Goal: Task Accomplishment & Management: Use online tool/utility

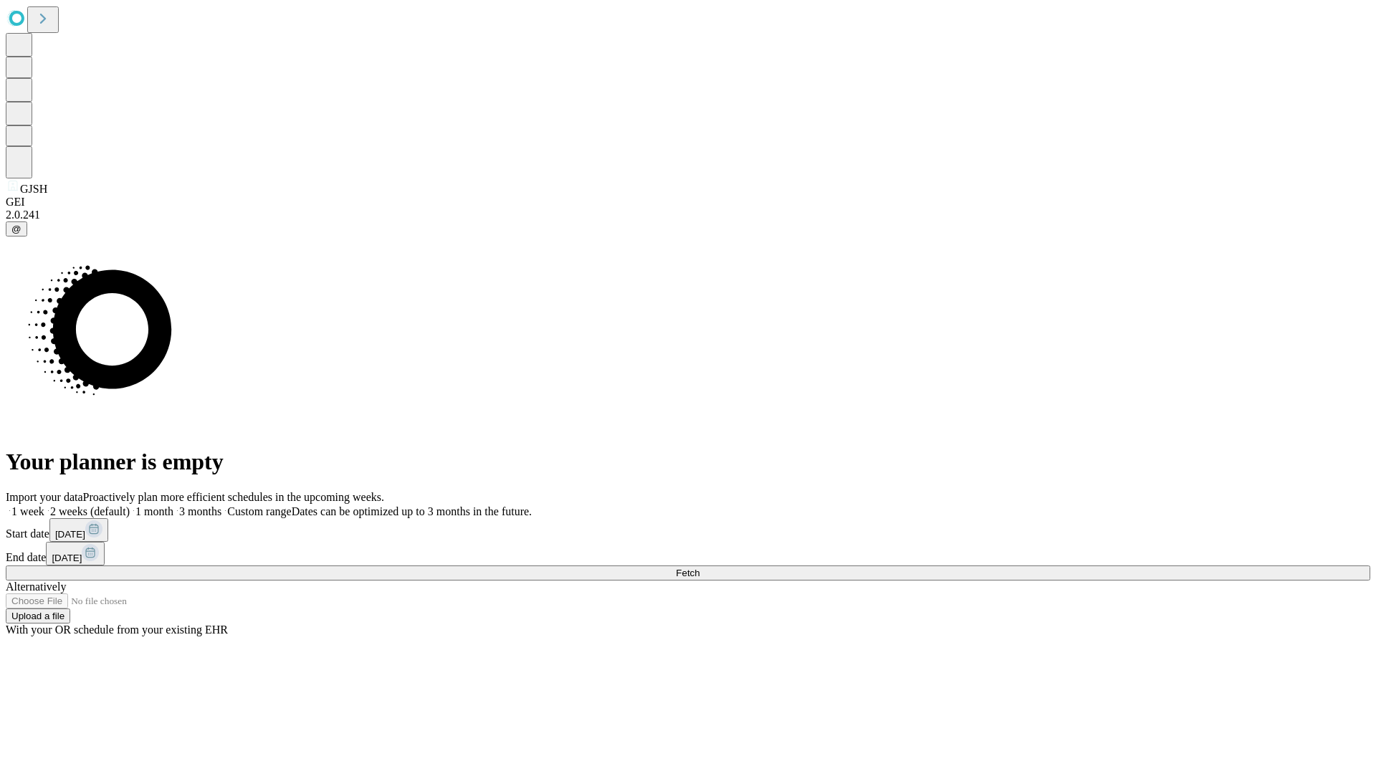
click at [699, 568] on span "Fetch" at bounding box center [688, 573] width 24 height 11
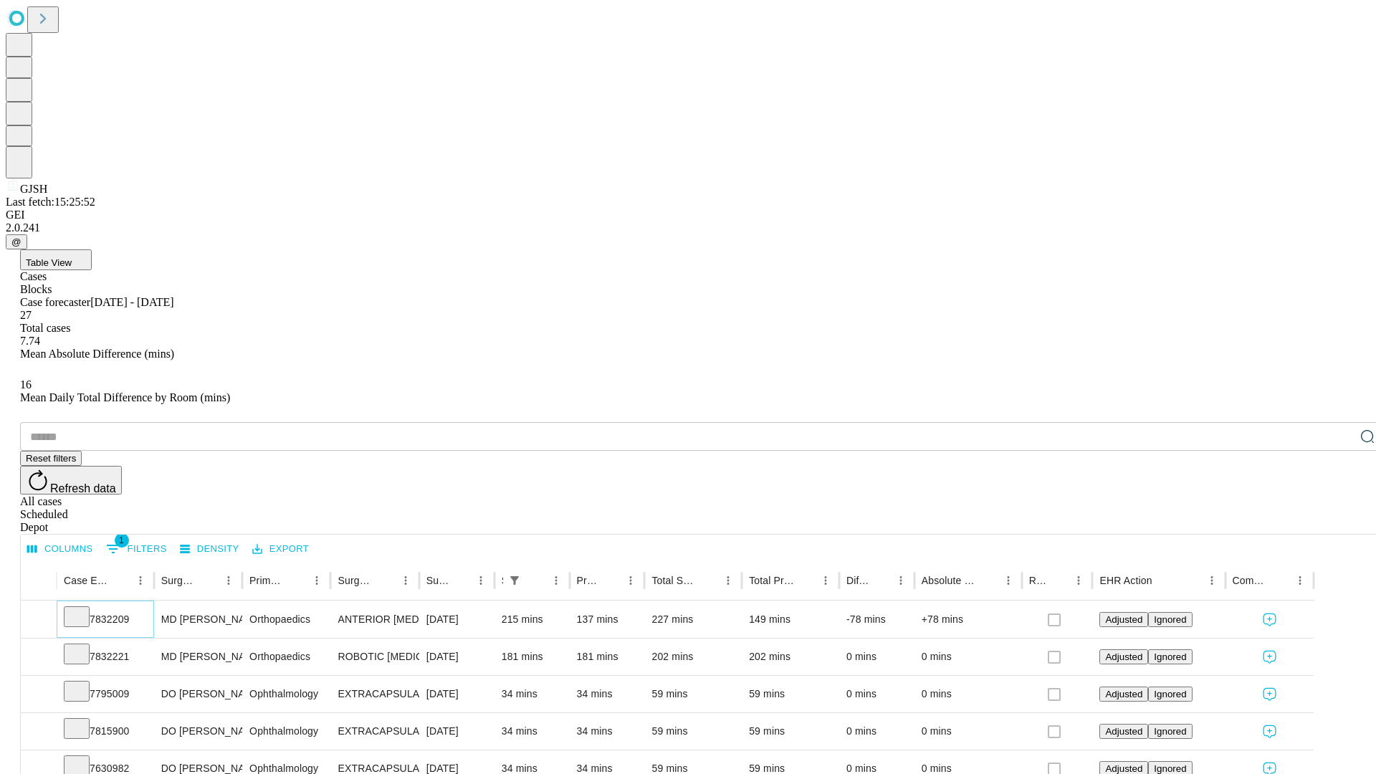
click at [84, 608] on icon at bounding box center [77, 615] width 14 height 14
